Goal: Task Accomplishment & Management: Manage account settings

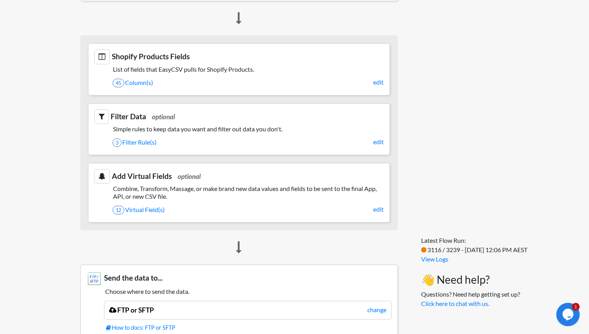
scroll to position [293, 0]
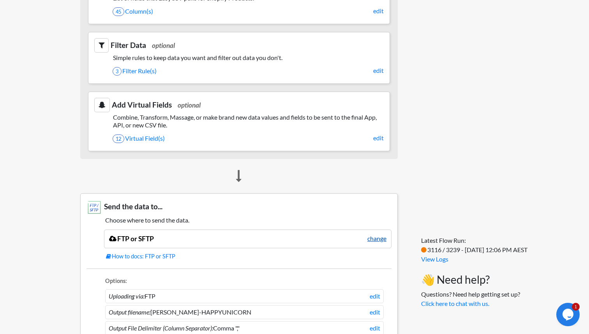
click at [379, 238] on link "change" at bounding box center [376, 238] width 19 height 9
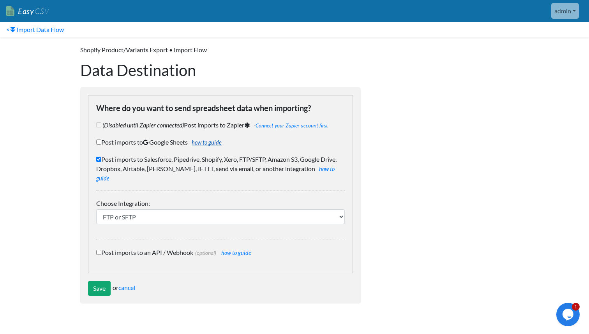
click at [213, 142] on link "how to guide" at bounding box center [207, 142] width 30 height 7
click at [217, 143] on link "how to guide" at bounding box center [207, 142] width 30 height 7
click at [31, 9] on link "Easy CSV" at bounding box center [27, 11] width 43 height 16
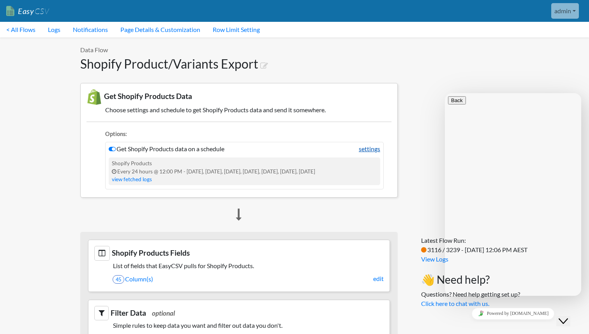
click at [366, 148] on link "settings" at bounding box center [369, 148] width 21 height 9
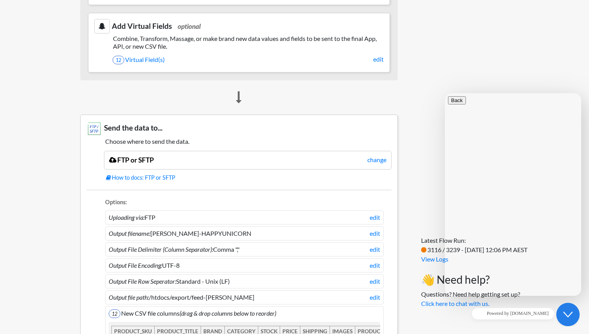
scroll to position [303, 0]
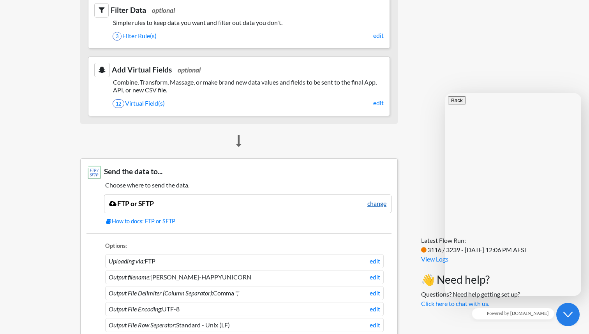
click at [378, 205] on link "change" at bounding box center [376, 203] width 19 height 9
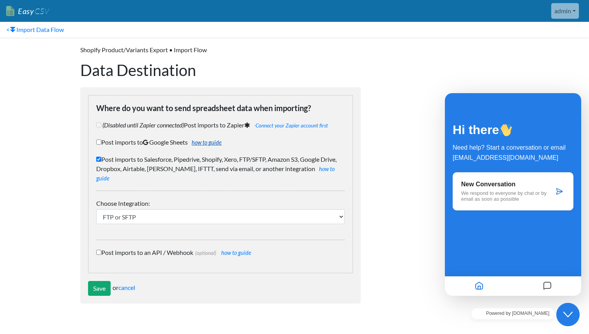
click at [219, 141] on link "how to guide" at bounding box center [207, 142] width 30 height 7
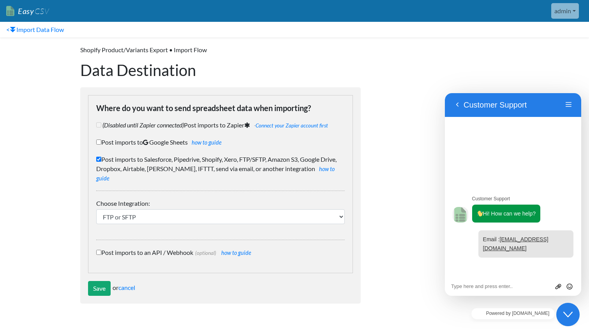
click at [23, 13] on link "Easy CSV" at bounding box center [27, 11] width 43 height 16
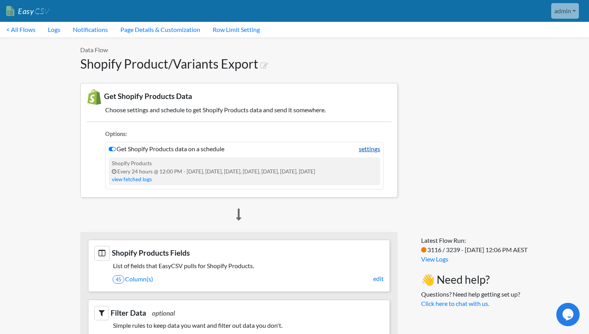
click at [367, 150] on link "settings" at bounding box center [369, 148] width 21 height 9
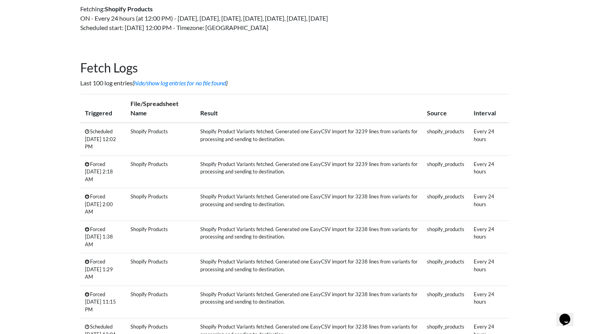
scroll to position [116, 0]
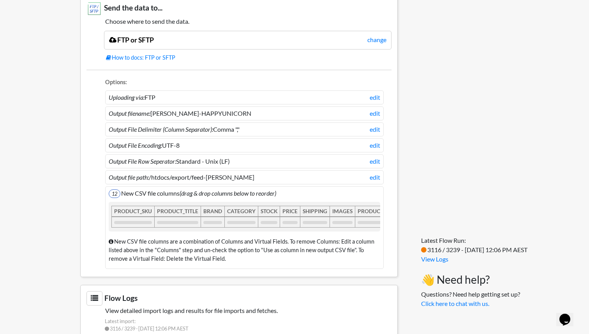
scroll to position [455, 0]
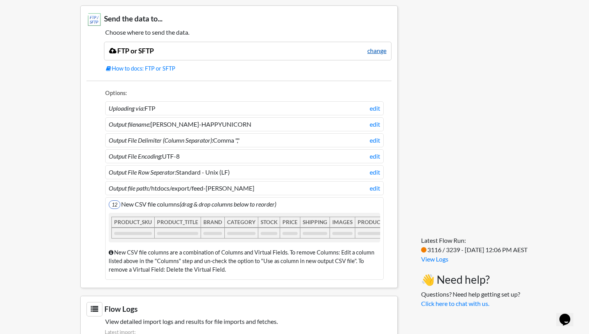
click at [378, 46] on link "change" at bounding box center [376, 50] width 19 height 9
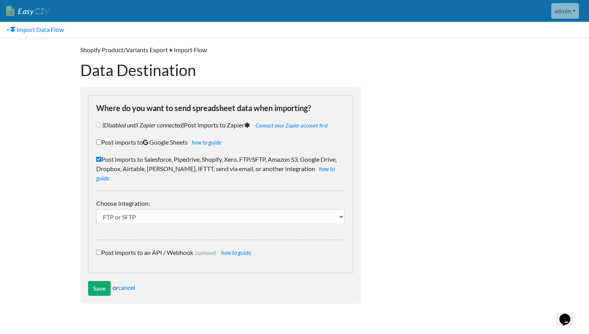
click at [138, 140] on label "Post imports to Google Sheets how to guide" at bounding box center [220, 142] width 249 height 9
click at [101, 140] on input "Post imports to Google Sheets how to guide" at bounding box center [98, 141] width 5 height 5
checkbox input "true"
checkbox input "false"
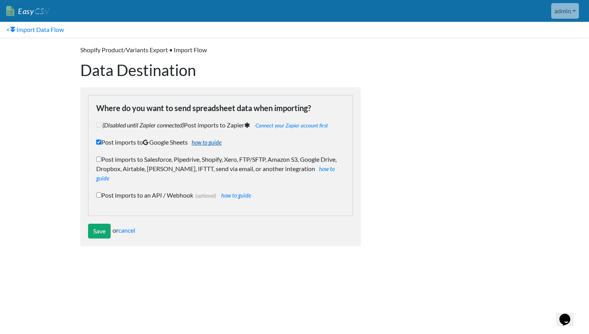
click at [209, 141] on link "how to guide" at bounding box center [207, 142] width 30 height 7
click at [106, 224] on input "Save" at bounding box center [99, 231] width 23 height 15
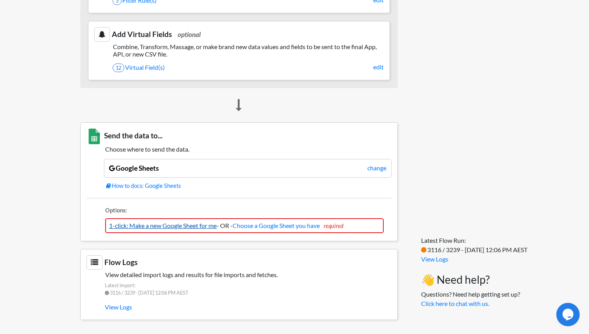
click at [177, 224] on link "1-click: Make a new Google Sheet for me" at bounding box center [163, 225] width 108 height 7
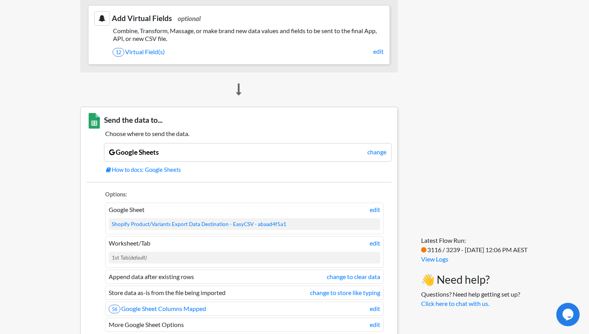
scroll to position [414, 0]
click at [376, 209] on link "edit" at bounding box center [375, 209] width 11 height 9
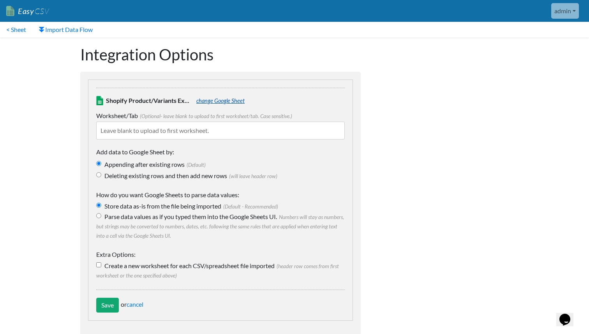
click at [242, 101] on link "change Google Sheet" at bounding box center [220, 100] width 48 height 7
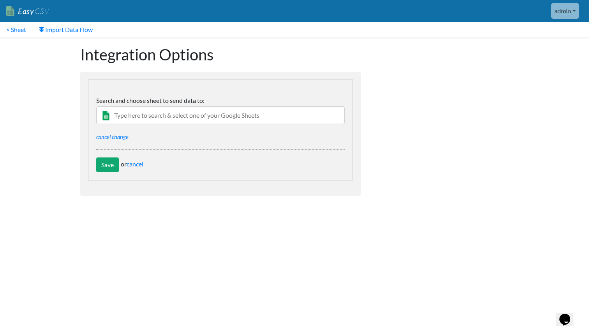
click at [242, 110] on input "text" at bounding box center [220, 115] width 249 height 18
type input "J"
type input "Kogan"
click at [120, 135] on div "[PERSON_NAME]-HAPPYUNICORN" at bounding box center [226, 130] width 226 height 9
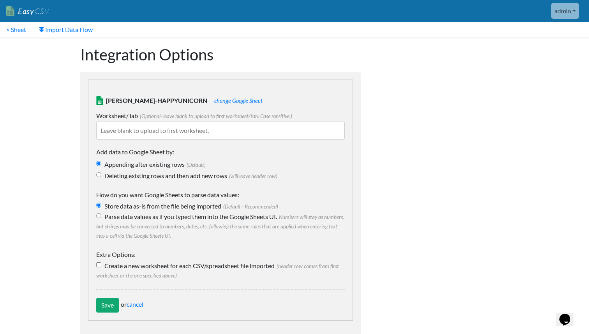
click at [99, 177] on input "Deleting existing rows and then add new rows (will leave header row)" at bounding box center [98, 174] width 5 height 5
radio input "true"
click at [97, 215] on input "Parse data values as if you typed them into the Google Sheets UI. Numbers will …" at bounding box center [98, 215] width 5 height 5
radio input "true"
click at [100, 205] on input "Store data as-is from the file being imported (Default - Recommended)" at bounding box center [98, 205] width 5 height 5
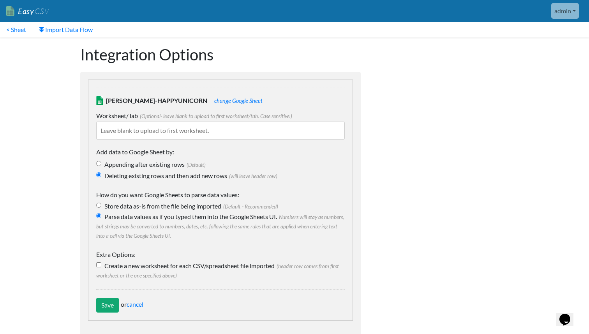
radio input "true"
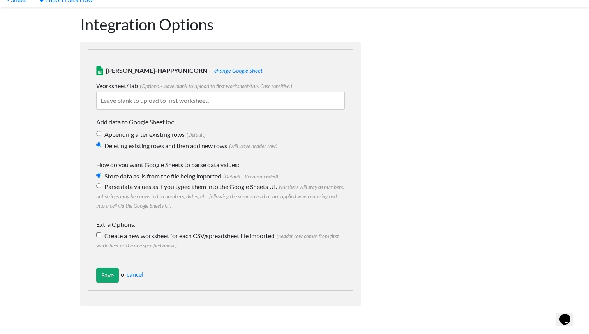
scroll to position [32, 0]
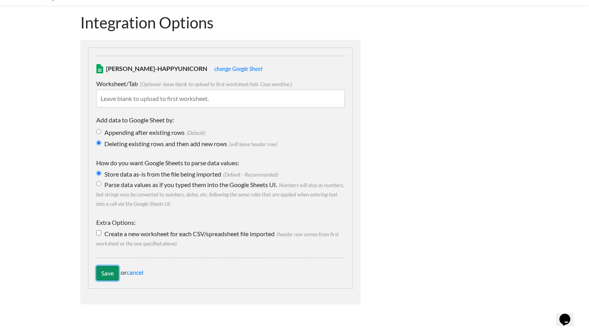
click at [108, 269] on input "Save" at bounding box center [107, 273] width 23 height 15
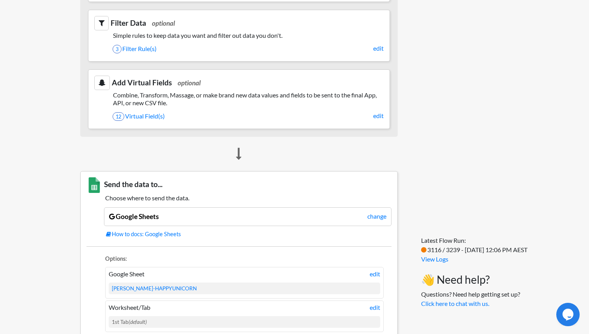
scroll to position [503, 0]
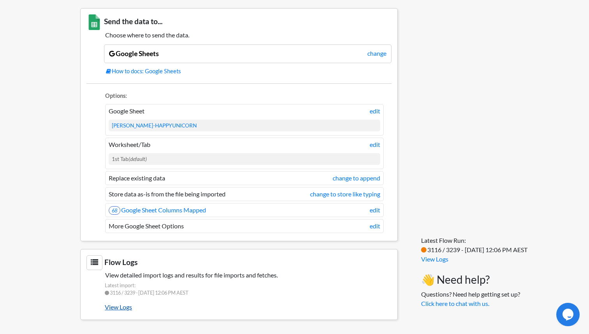
click at [126, 310] on link "View Logs" at bounding box center [248, 306] width 287 height 13
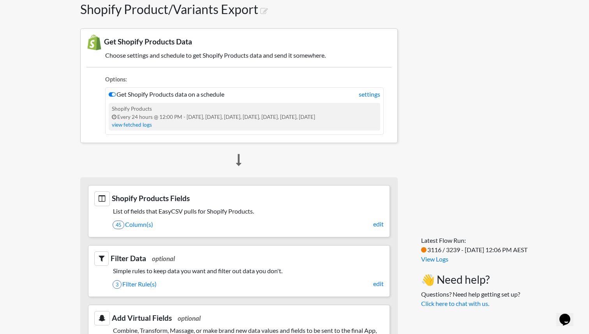
scroll to position [44, 0]
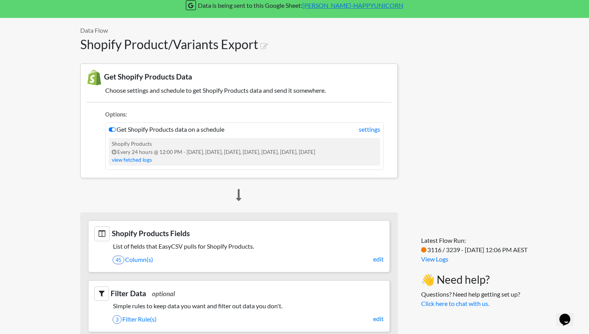
click at [369, 134] on li "Get Shopify Products data on a schedule settings Shopify Products Every 24 hour…" at bounding box center [244, 146] width 279 height 48
click at [369, 127] on link "settings" at bounding box center [369, 129] width 21 height 9
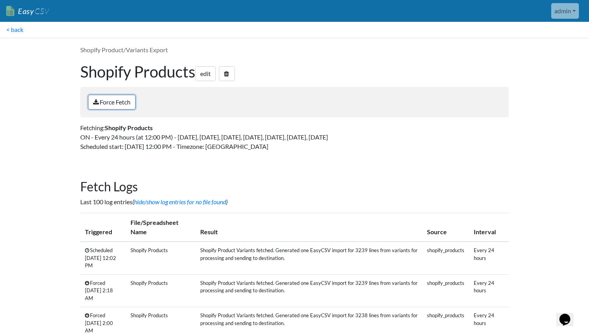
click at [120, 106] on link "Force Fetch" at bounding box center [112, 102] width 48 height 15
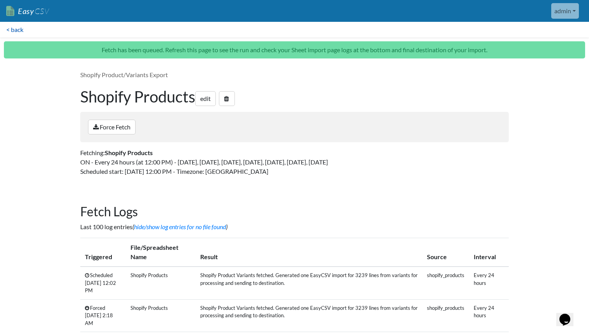
click at [16, 30] on link "< back" at bounding box center [15, 30] width 30 height 16
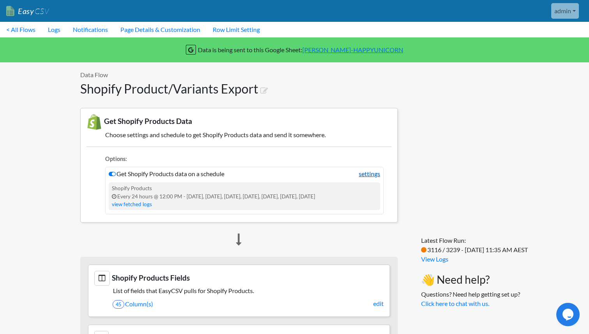
click at [367, 173] on link "settings" at bounding box center [369, 173] width 21 height 9
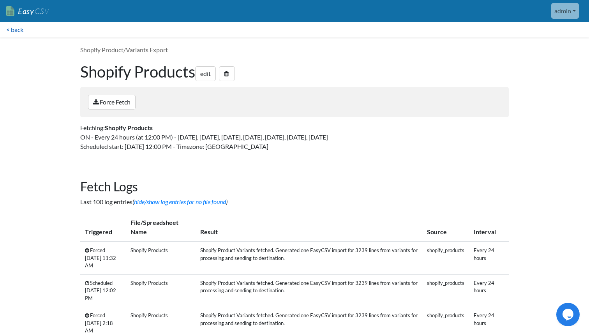
click at [21, 32] on link "< back" at bounding box center [15, 30] width 30 height 16
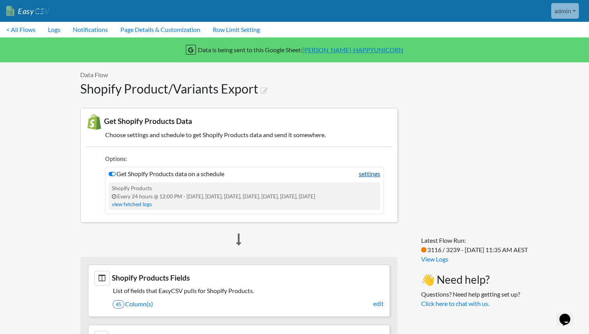
click at [373, 173] on link "settings" at bounding box center [369, 173] width 21 height 9
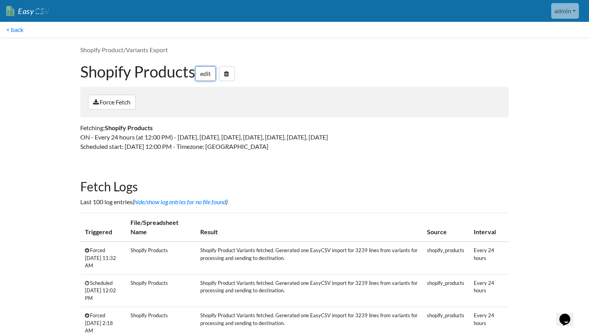
click at [204, 76] on link "edit" at bounding box center [205, 73] width 21 height 15
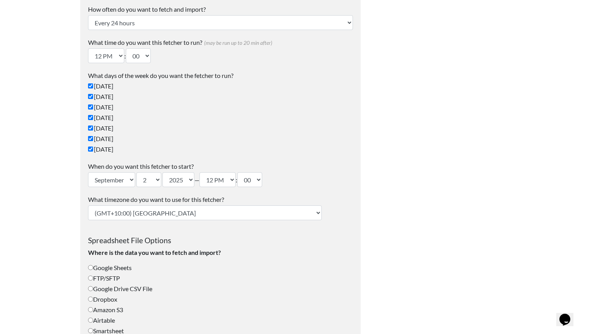
scroll to position [88, 0]
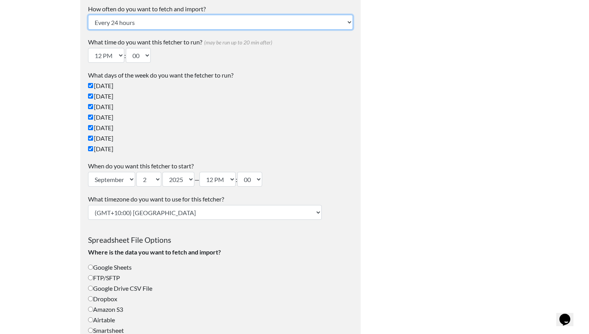
click at [161, 23] on select "Every 24 hours Every 4 hours Every hour Every 10-20 minutes Every 1 week Every …" at bounding box center [220, 22] width 265 height 15
select select "10_mins"
click at [88, 15] on select "Every 24 hours Every 4 hours Every hour Every 10-20 minutes Every 1 week Every …" at bounding box center [220, 22] width 265 height 15
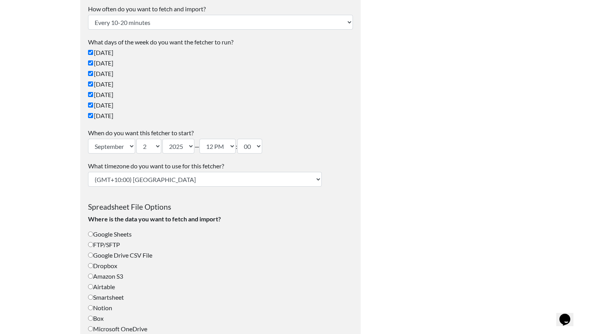
click at [145, 52] on label "Sunday" at bounding box center [220, 52] width 265 height 9
click at [93, 52] on input "Sunday" at bounding box center [90, 52] width 5 height 5
checkbox input "false"
click at [155, 151] on select "1 2 3 4 5 6 7 8 9 10 11 12 13 14 15 16 17 18 19 20 21 22 23 24 25 26 27 28 29 3…" at bounding box center [148, 146] width 25 height 15
select select "8"
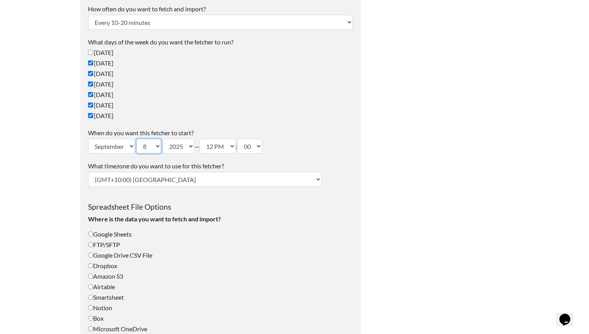
click at [137, 139] on select "1 2 3 4 5 6 7 8 9 10 11 12 13 14 15 16 17 18 19 20 21 22 23 24 25 26 27 28 29 3…" at bounding box center [148, 146] width 25 height 15
click at [224, 146] on select "12 AM 01 AM 02 AM 03 AM 04 AM 05 AM 06 AM 07 AM 08 AM 09 AM 10 AM 11 AM 12 PM 0…" at bounding box center [217, 146] width 36 height 15
select select "14"
click at [204, 139] on select "12 AM 01 AM 02 AM 03 AM 04 AM 05 AM 06 AM 07 AM 08 AM 09 AM 10 AM 11 AM 12 PM 0…" at bounding box center [217, 146] width 36 height 15
click at [288, 168] on label "What timezone do you want to use for this fetcher?" at bounding box center [220, 165] width 265 height 9
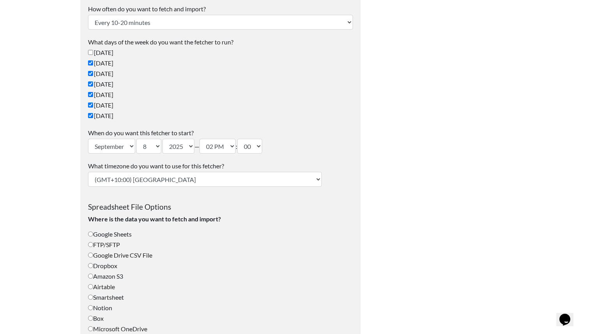
click at [288, 172] on select "(GMT-12:00) International Date Line West (GMT-11:00) American Samoa (GMT-11:00)…" at bounding box center [205, 179] width 234 height 15
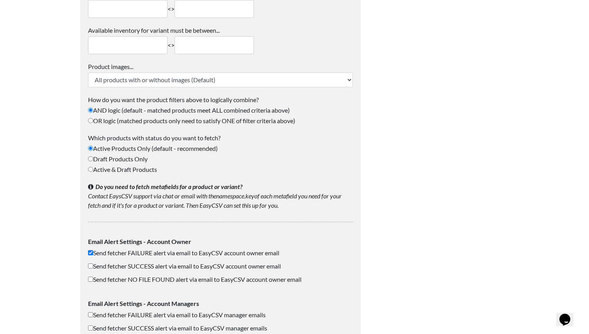
scroll to position [1180, 0]
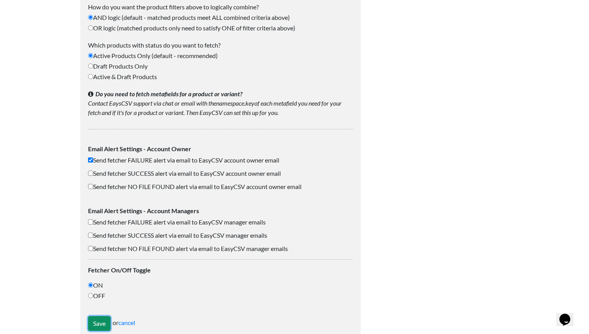
click at [94, 316] on input "Save" at bounding box center [99, 323] width 23 height 15
